Goal: Task Accomplishment & Management: Use online tool/utility

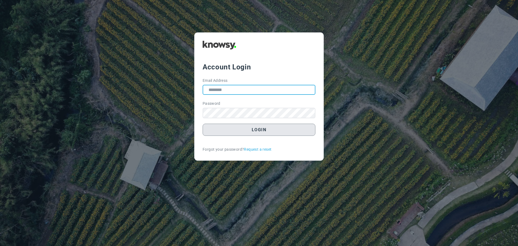
type input "**********"
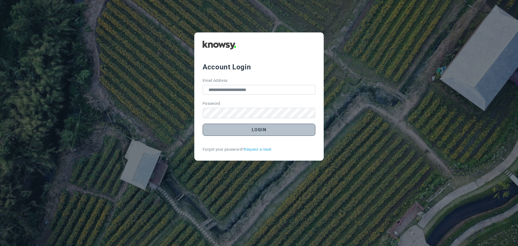
click at [264, 131] on button "Login" at bounding box center [259, 130] width 113 height 12
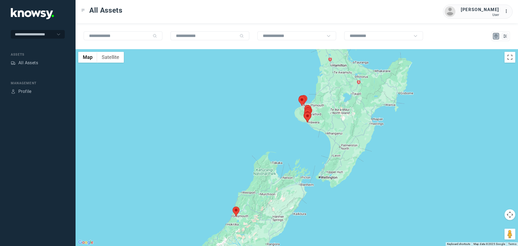
drag, startPoint x: 327, startPoint y: 110, endPoint x: 300, endPoint y: 124, distance: 30.6
click at [301, 124] on div at bounding box center [297, 147] width 443 height 197
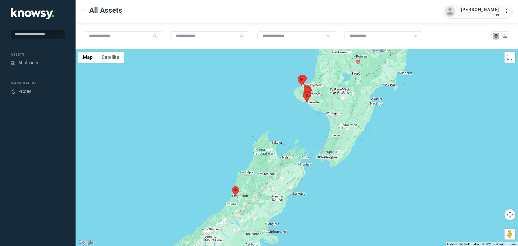
drag, startPoint x: 235, startPoint y: 217, endPoint x: 236, endPoint y: 192, distance: 24.6
click at [236, 192] on div at bounding box center [297, 147] width 443 height 197
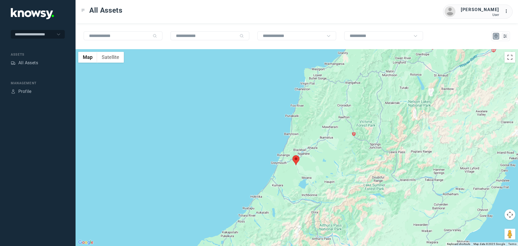
drag, startPoint x: 365, startPoint y: 98, endPoint x: 309, endPoint y: 143, distance: 72.2
click at [311, 143] on div at bounding box center [297, 147] width 443 height 197
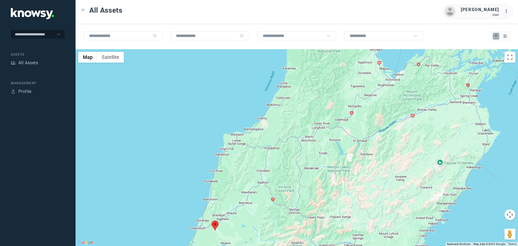
drag, startPoint x: 337, startPoint y: 110, endPoint x: 299, endPoint y: 139, distance: 47.7
click at [299, 139] on div at bounding box center [297, 147] width 443 height 197
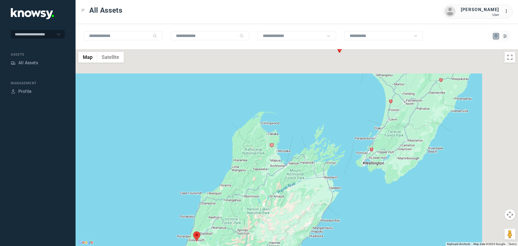
drag, startPoint x: 367, startPoint y: 78, endPoint x: 293, endPoint y: 150, distance: 103.9
click at [293, 150] on div at bounding box center [297, 147] width 443 height 197
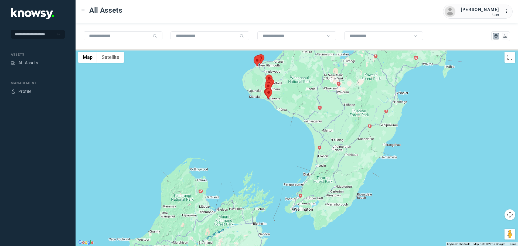
drag, startPoint x: 286, startPoint y: 114, endPoint x: 275, endPoint y: 150, distance: 37.3
click at [275, 150] on div at bounding box center [297, 147] width 443 height 197
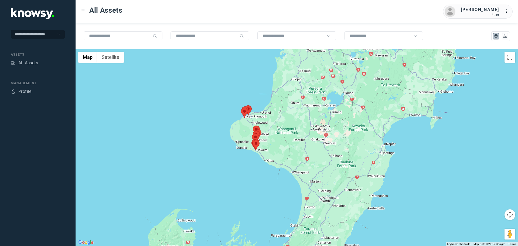
drag, startPoint x: 255, startPoint y: 146, endPoint x: 259, endPoint y: 144, distance: 5.0
click at [258, 146] on div at bounding box center [297, 147] width 443 height 197
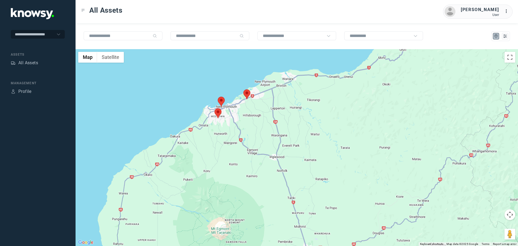
click at [239, 138] on div at bounding box center [297, 147] width 443 height 197
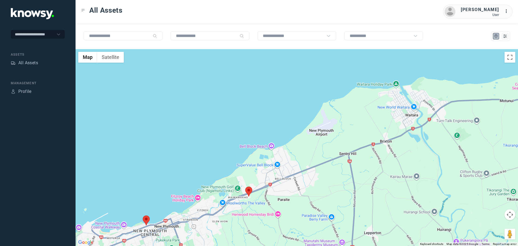
click at [245, 187] on area at bounding box center [245, 187] width 0 height 0
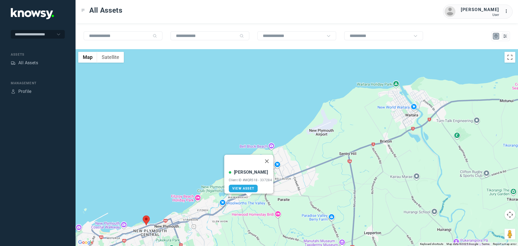
click at [269, 157] on button "Close" at bounding box center [267, 161] width 13 height 13
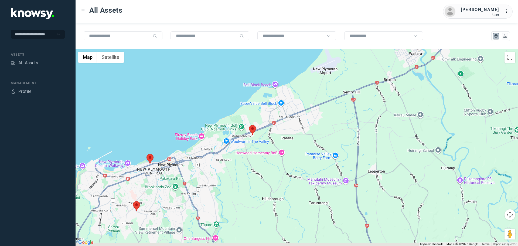
drag, startPoint x: 258, startPoint y: 208, endPoint x: 267, endPoint y: 132, distance: 76.6
click at [267, 132] on div at bounding box center [297, 147] width 443 height 197
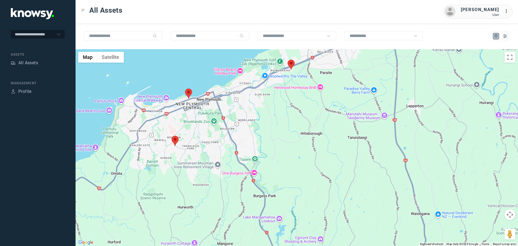
drag, startPoint x: 219, startPoint y: 172, endPoint x: 264, endPoint y: 127, distance: 64.1
click at [252, 126] on div at bounding box center [297, 147] width 443 height 197
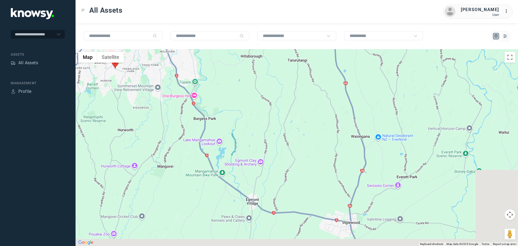
drag, startPoint x: 345, startPoint y: 165, endPoint x: 270, endPoint y: 99, distance: 99.9
click at [269, 98] on div at bounding box center [297, 147] width 443 height 197
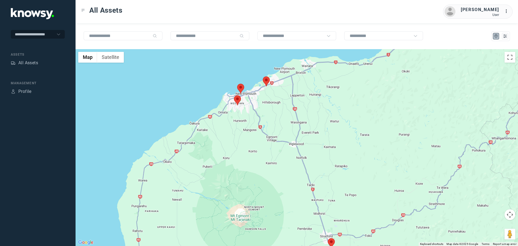
drag, startPoint x: 357, startPoint y: 198, endPoint x: 329, endPoint y: 160, distance: 48.2
click at [329, 162] on div at bounding box center [297, 147] width 443 height 197
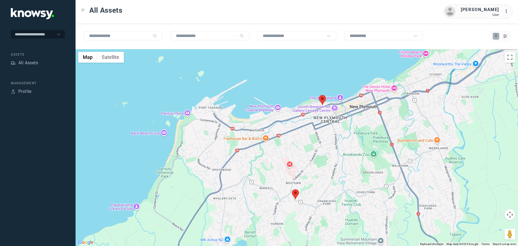
drag, startPoint x: 375, startPoint y: 181, endPoint x: 269, endPoint y: 186, distance: 106.5
click at [296, 182] on div at bounding box center [297, 147] width 443 height 197
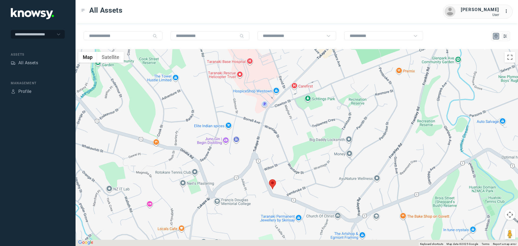
drag, startPoint x: 306, startPoint y: 205, endPoint x: 265, endPoint y: 190, distance: 44.3
click at [265, 190] on div at bounding box center [297, 147] width 443 height 197
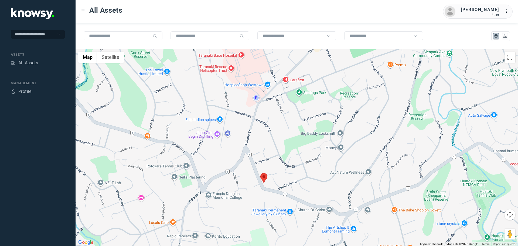
click at [261, 173] on area at bounding box center [261, 173] width 0 height 0
click at [286, 144] on button "Close" at bounding box center [282, 147] width 13 height 13
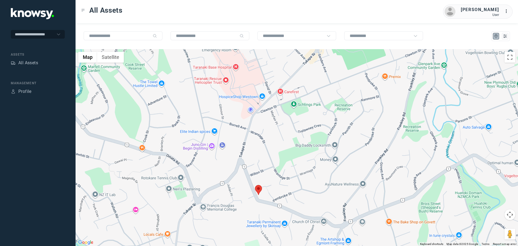
drag, startPoint x: 329, startPoint y: 102, endPoint x: 305, endPoint y: 146, distance: 50.0
click at [315, 146] on div "To navigate, press the arrow keys." at bounding box center [297, 147] width 443 height 197
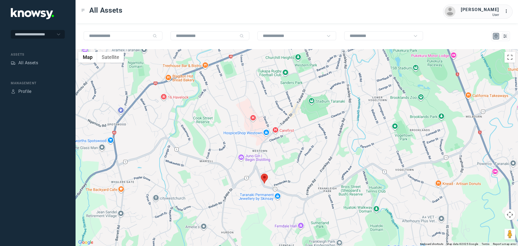
drag, startPoint x: 313, startPoint y: 108, endPoint x: 259, endPoint y: 155, distance: 71.3
click at [259, 155] on div at bounding box center [297, 147] width 443 height 197
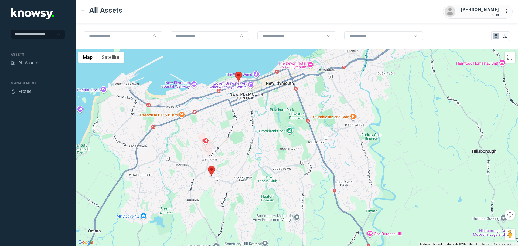
click at [231, 77] on div at bounding box center [297, 147] width 443 height 197
click at [234, 72] on area at bounding box center [234, 72] width 0 height 0
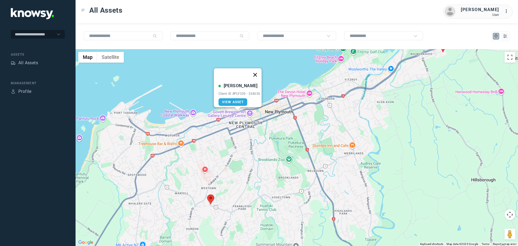
click at [258, 69] on button "Close" at bounding box center [255, 74] width 13 height 13
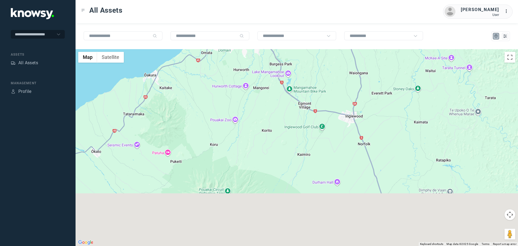
drag, startPoint x: 340, startPoint y: 194, endPoint x: 287, endPoint y: 75, distance: 130.1
click at [284, 77] on div at bounding box center [297, 147] width 443 height 197
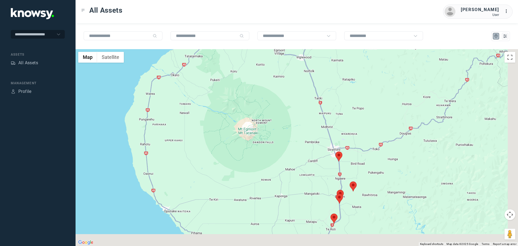
drag, startPoint x: 362, startPoint y: 186, endPoint x: 308, endPoint y: 112, distance: 91.6
click at [310, 118] on div at bounding box center [297, 147] width 443 height 197
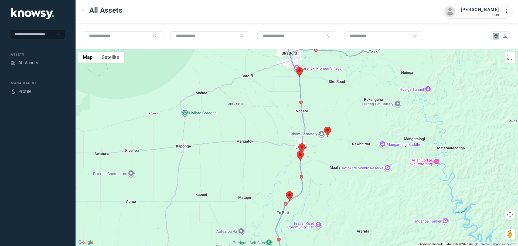
drag, startPoint x: 293, startPoint y: 85, endPoint x: 292, endPoint y: 114, distance: 28.4
click at [292, 114] on div at bounding box center [297, 147] width 443 height 197
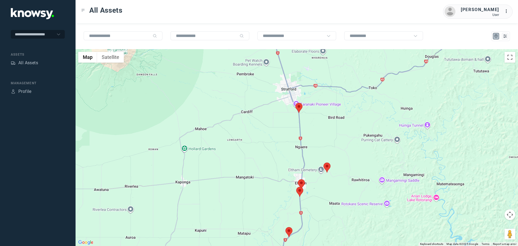
click at [296, 103] on area at bounding box center [296, 103] width 0 height 0
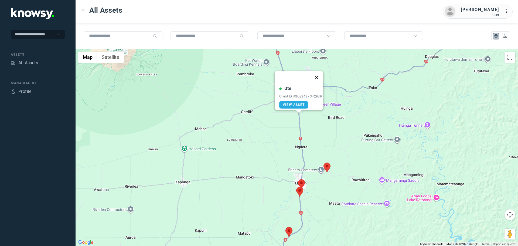
click at [318, 73] on button "Close" at bounding box center [316, 77] width 13 height 13
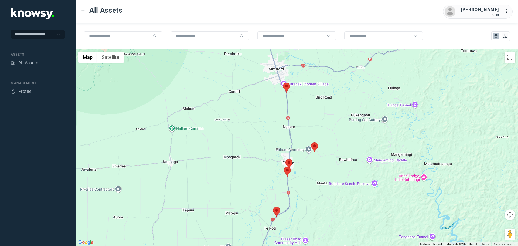
drag, startPoint x: 318, startPoint y: 158, endPoint x: 301, endPoint y: 114, distance: 46.7
click at [301, 117] on div "To navigate, press the arrow keys." at bounding box center [297, 147] width 443 height 197
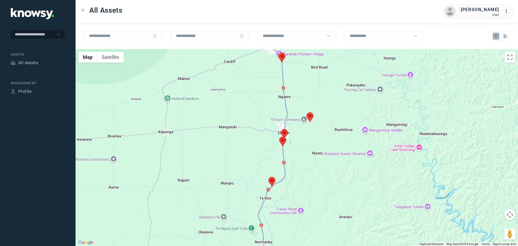
click at [307, 112] on area at bounding box center [307, 112] width 0 height 0
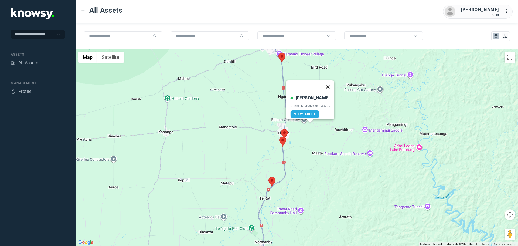
click at [331, 83] on button "Close" at bounding box center [327, 86] width 13 height 13
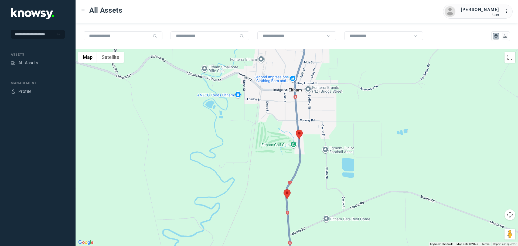
click at [296, 130] on area at bounding box center [296, 130] width 0 height 0
click at [320, 100] on button "Close" at bounding box center [316, 104] width 13 height 13
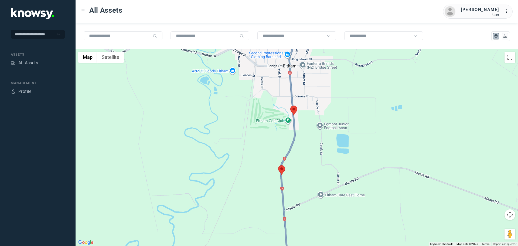
drag, startPoint x: 310, startPoint y: 178, endPoint x: 306, endPoint y: 119, distance: 59.3
click at [305, 119] on div at bounding box center [297, 147] width 443 height 197
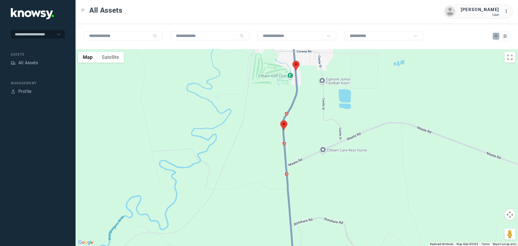
click at [281, 120] on area at bounding box center [281, 120] width 0 height 0
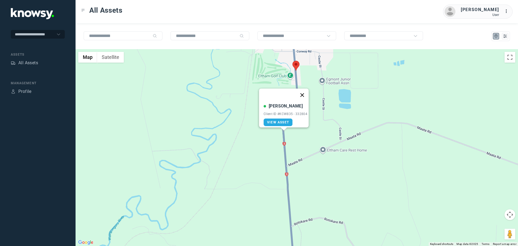
click at [306, 92] on button "Close" at bounding box center [302, 95] width 13 height 13
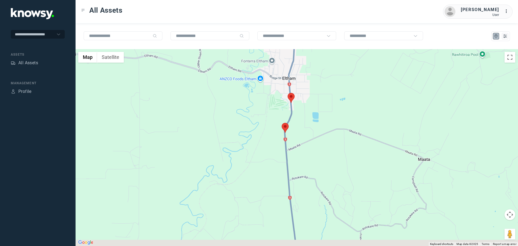
drag, startPoint x: 320, startPoint y: 195, endPoint x: 285, endPoint y: 108, distance: 94.6
click at [285, 108] on div "To navigate, press the arrow keys." at bounding box center [297, 147] width 443 height 197
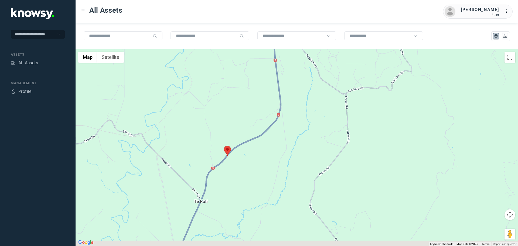
drag, startPoint x: 238, startPoint y: 162, endPoint x: 259, endPoint y: 116, distance: 50.7
click at [259, 116] on div at bounding box center [297, 147] width 443 height 197
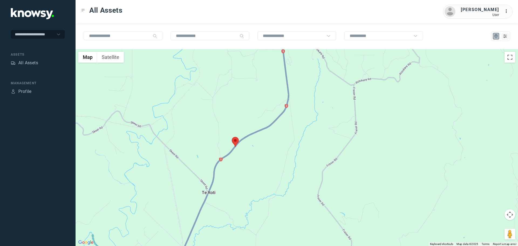
click at [232, 137] on area at bounding box center [232, 137] width 0 height 0
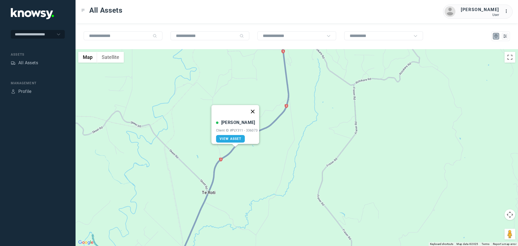
click at [254, 108] on button "Close" at bounding box center [252, 111] width 13 height 13
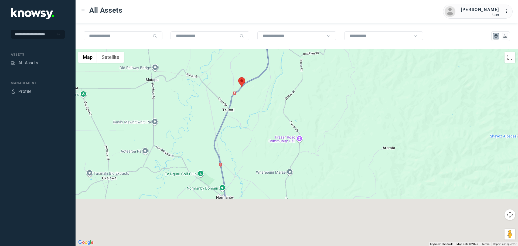
drag, startPoint x: 253, startPoint y: 198, endPoint x: 254, endPoint y: 123, distance: 75.1
click at [253, 124] on div at bounding box center [297, 147] width 443 height 197
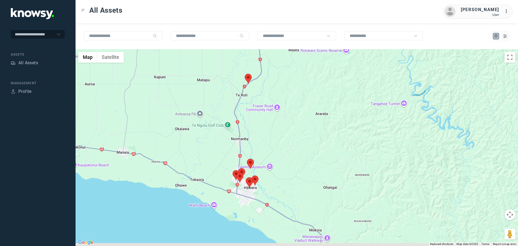
drag, startPoint x: 252, startPoint y: 155, endPoint x: 250, endPoint y: 131, distance: 23.5
click at [250, 133] on div at bounding box center [297, 147] width 443 height 197
